Goal: Information Seeking & Learning: Check status

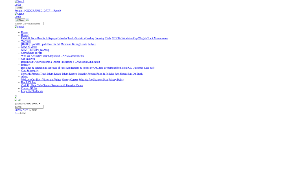
scroll to position [119, 0]
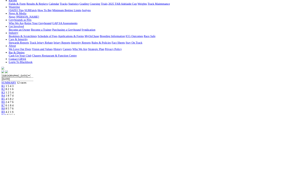
scroll to position [67, 0]
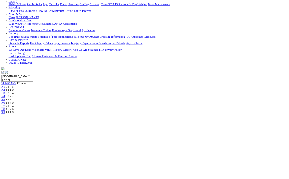
click at [10, 179] on span "R10" at bounding box center [6, 181] width 8 height 5
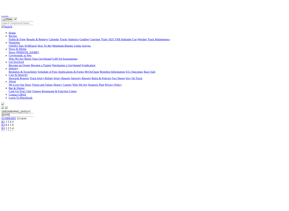
scroll to position [58, 0]
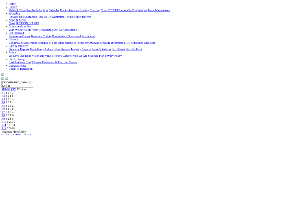
click at [10, 179] on span "R11" at bounding box center [5, 195] width 7 height 5
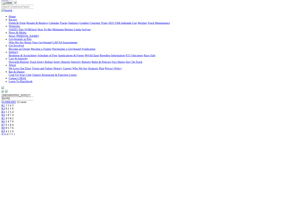
scroll to position [39, 0]
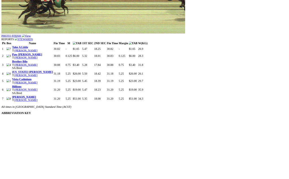
scroll to position [548, 162]
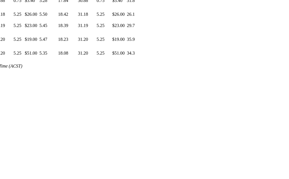
click at [200, 113] on html "Login Menu Results - [GEOGRAPHIC_DATA] - Race 12 Login Home Racing Fields & For…" at bounding box center [55, 141] width 289 height 1379
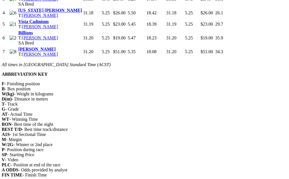
scroll to position [548, 0]
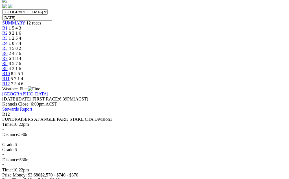
scroll to position [174, 0]
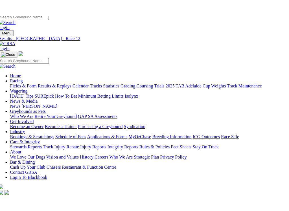
scroll to position [2, 3]
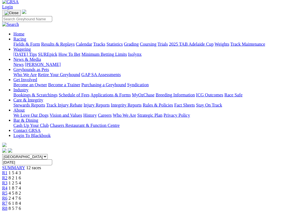
scroll to position [30, 0]
click at [21, 179] on span "4 2 1 6" at bounding box center [15, 213] width 12 height 5
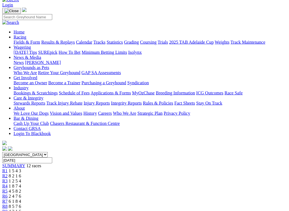
scroll to position [33, 0]
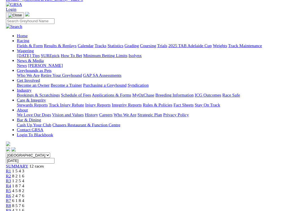
scroll to position [33, 0]
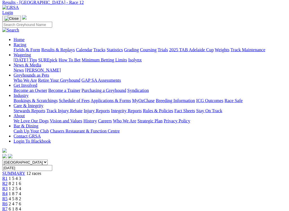
scroll to position [25, 0]
